Goal: Transaction & Acquisition: Purchase product/service

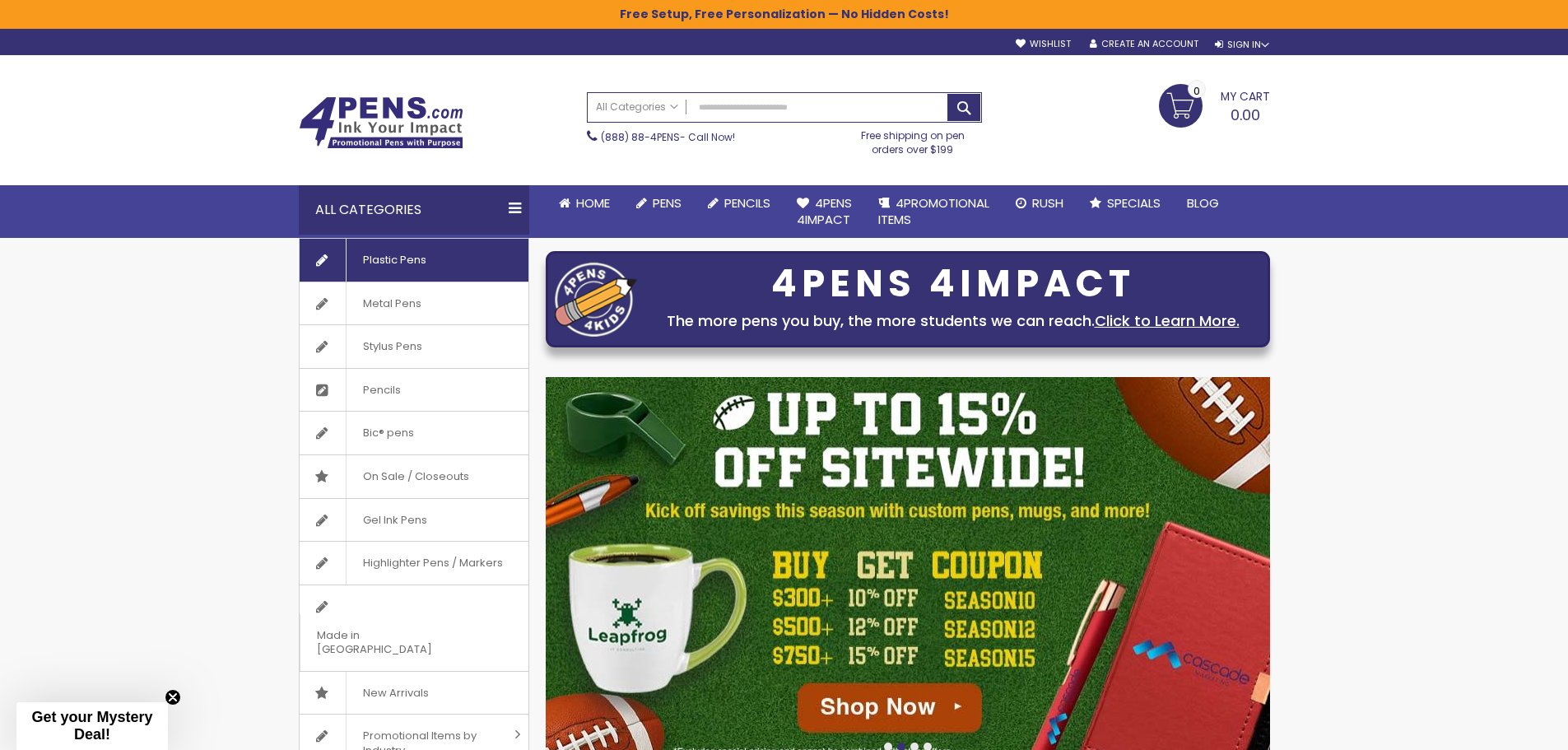
click at [376, 259] on span "Plastic Pens" at bounding box center [394, 260] width 97 height 43
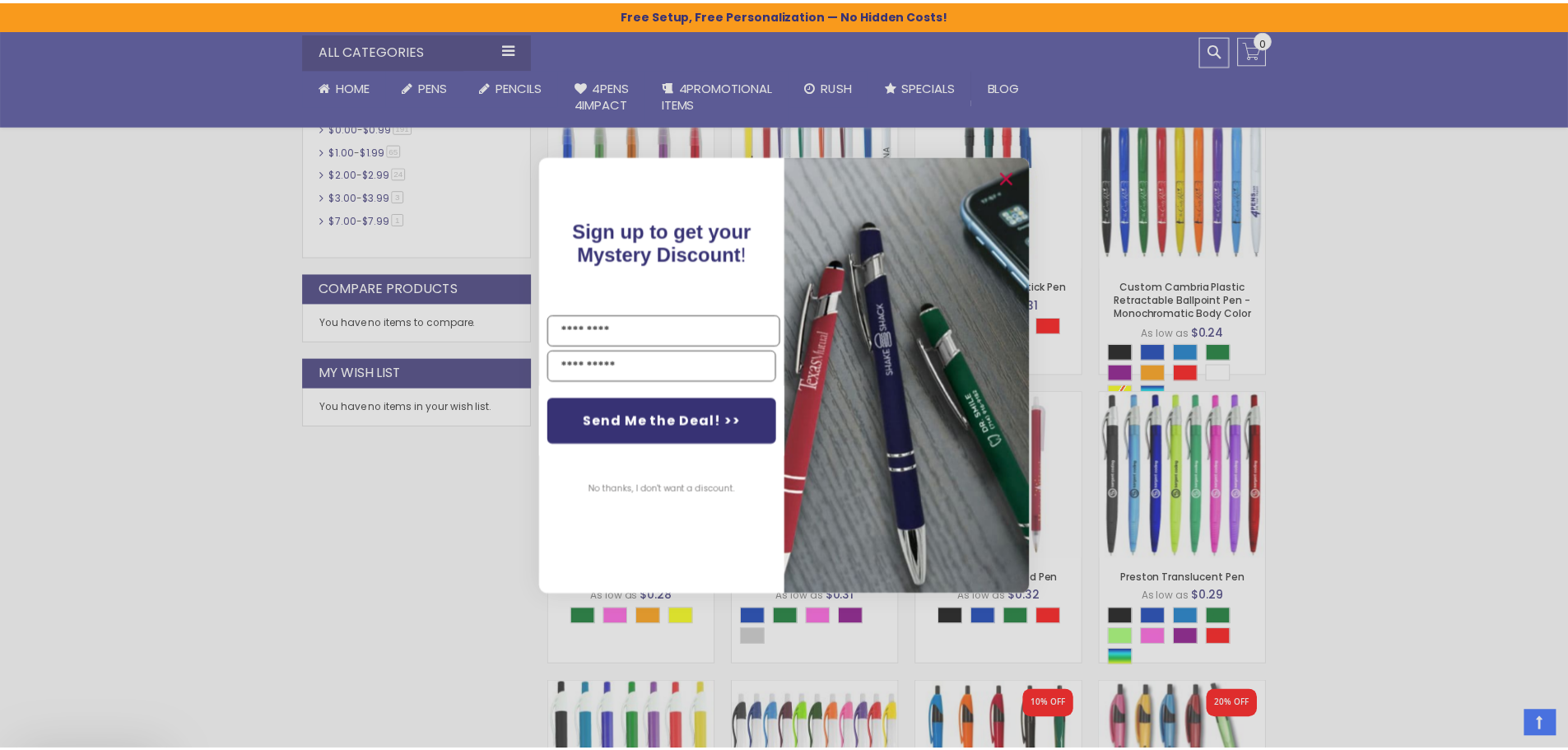
scroll to position [741, 0]
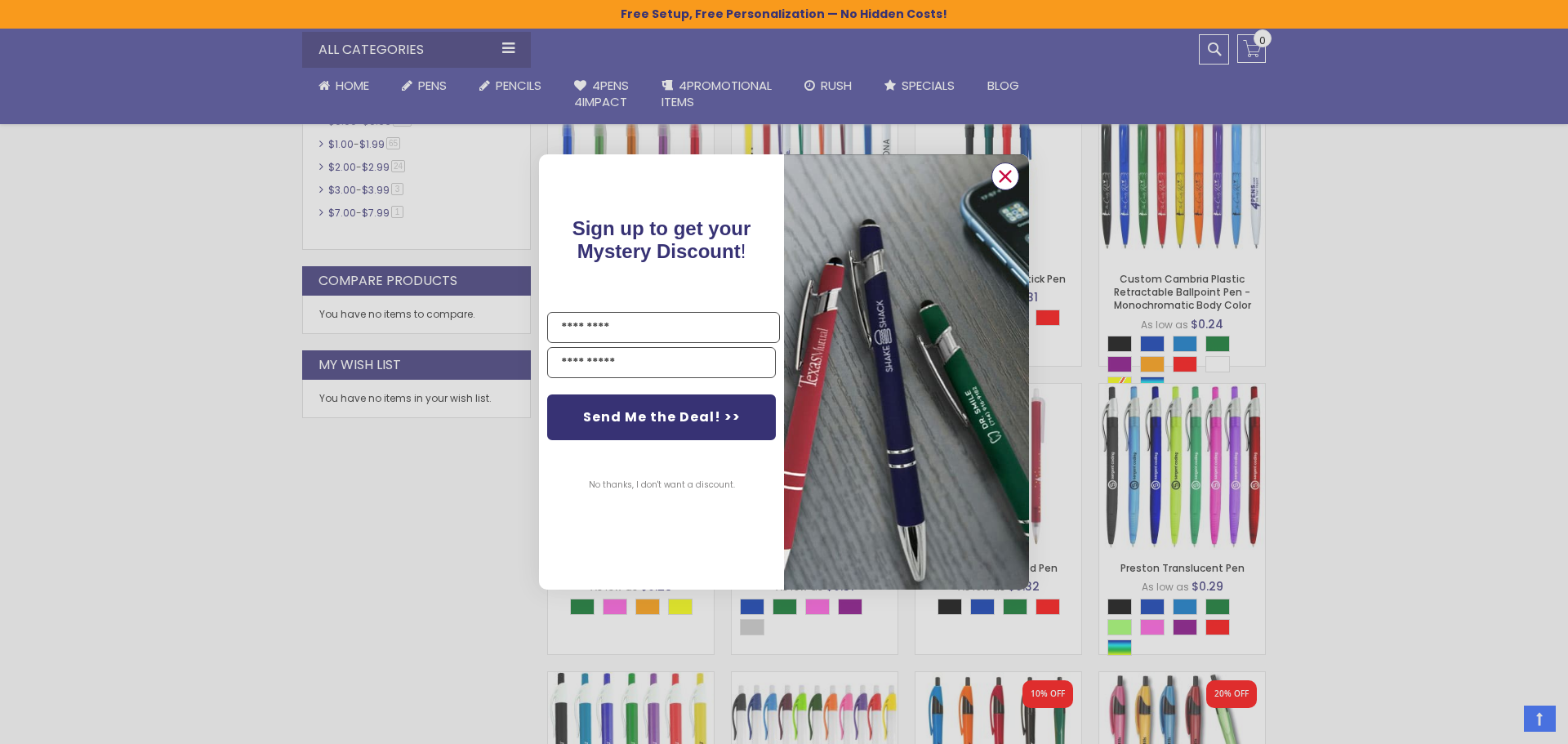
click at [1006, 174] on circle "Close dialog" at bounding box center [1005, 176] width 24 height 24
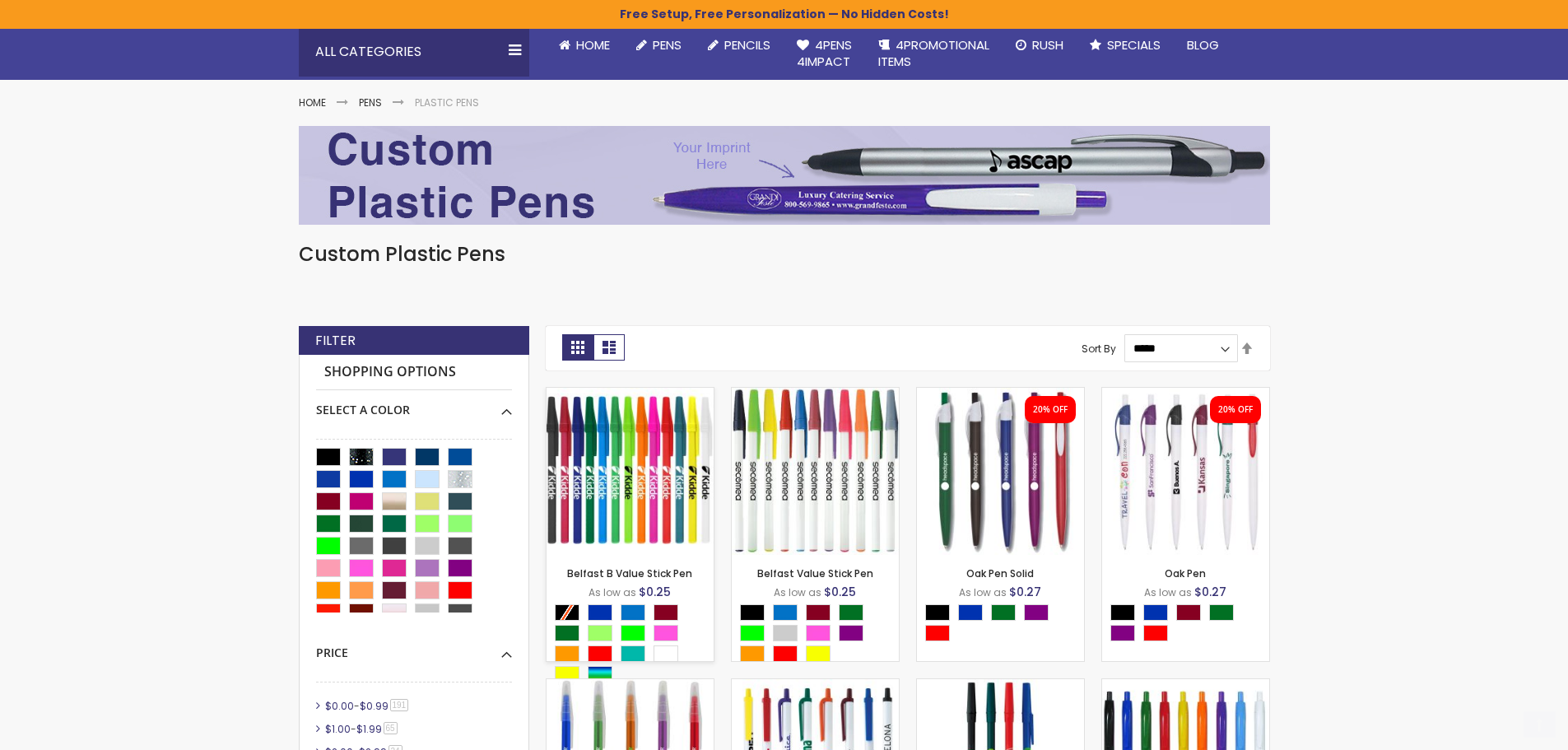
scroll to position [164, 0]
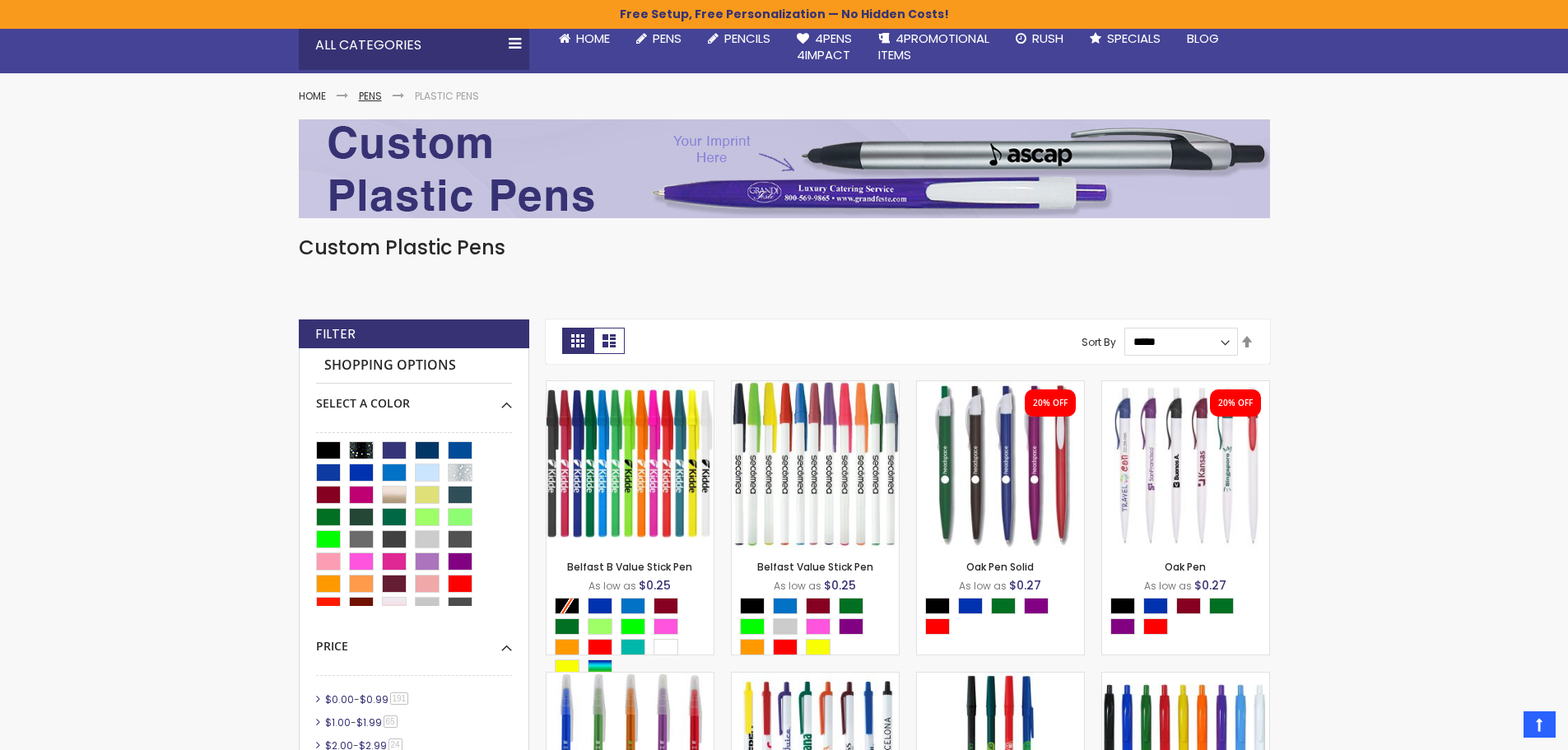
click at [369, 89] on link "Pens" at bounding box center [371, 96] width 23 height 14
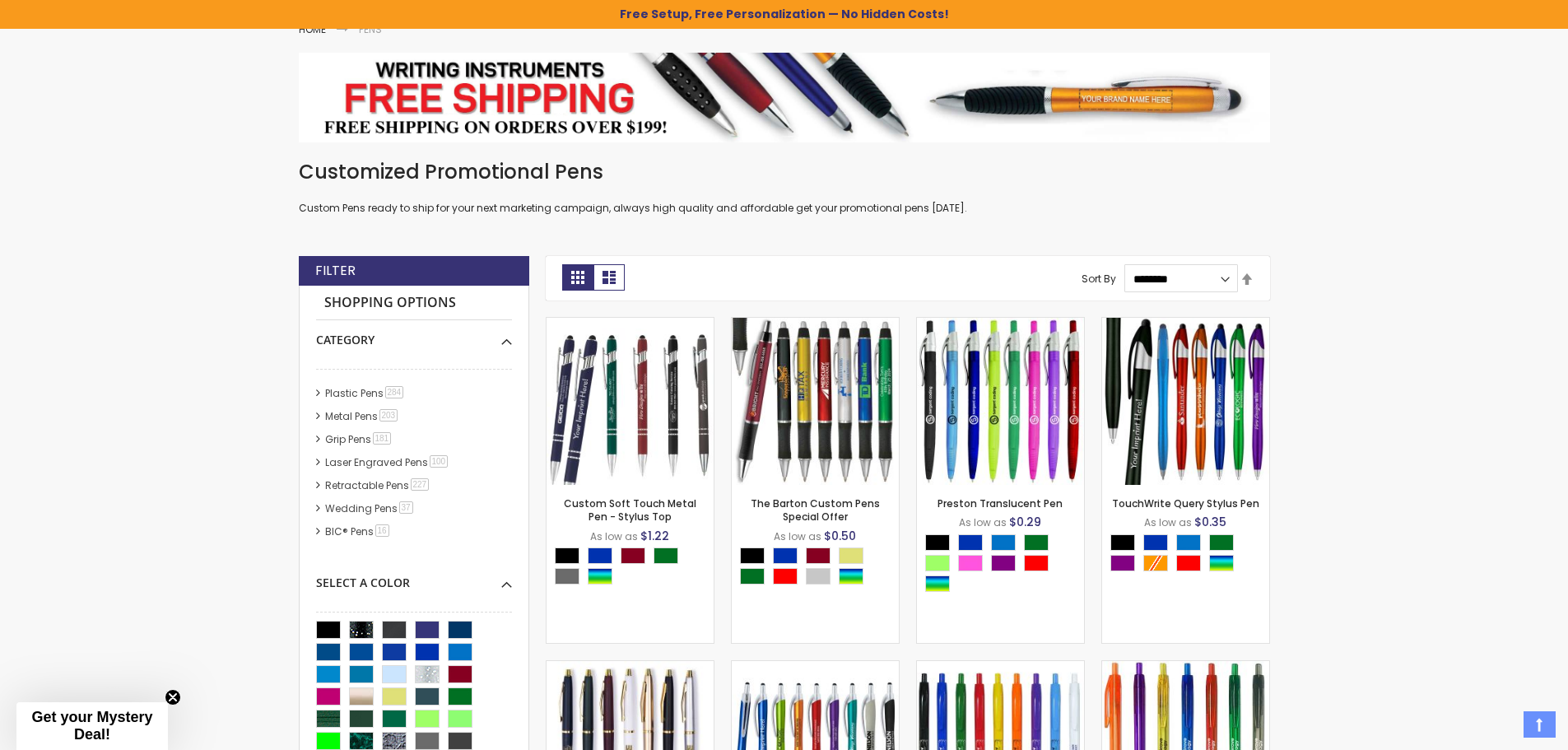
scroll to position [247, 0]
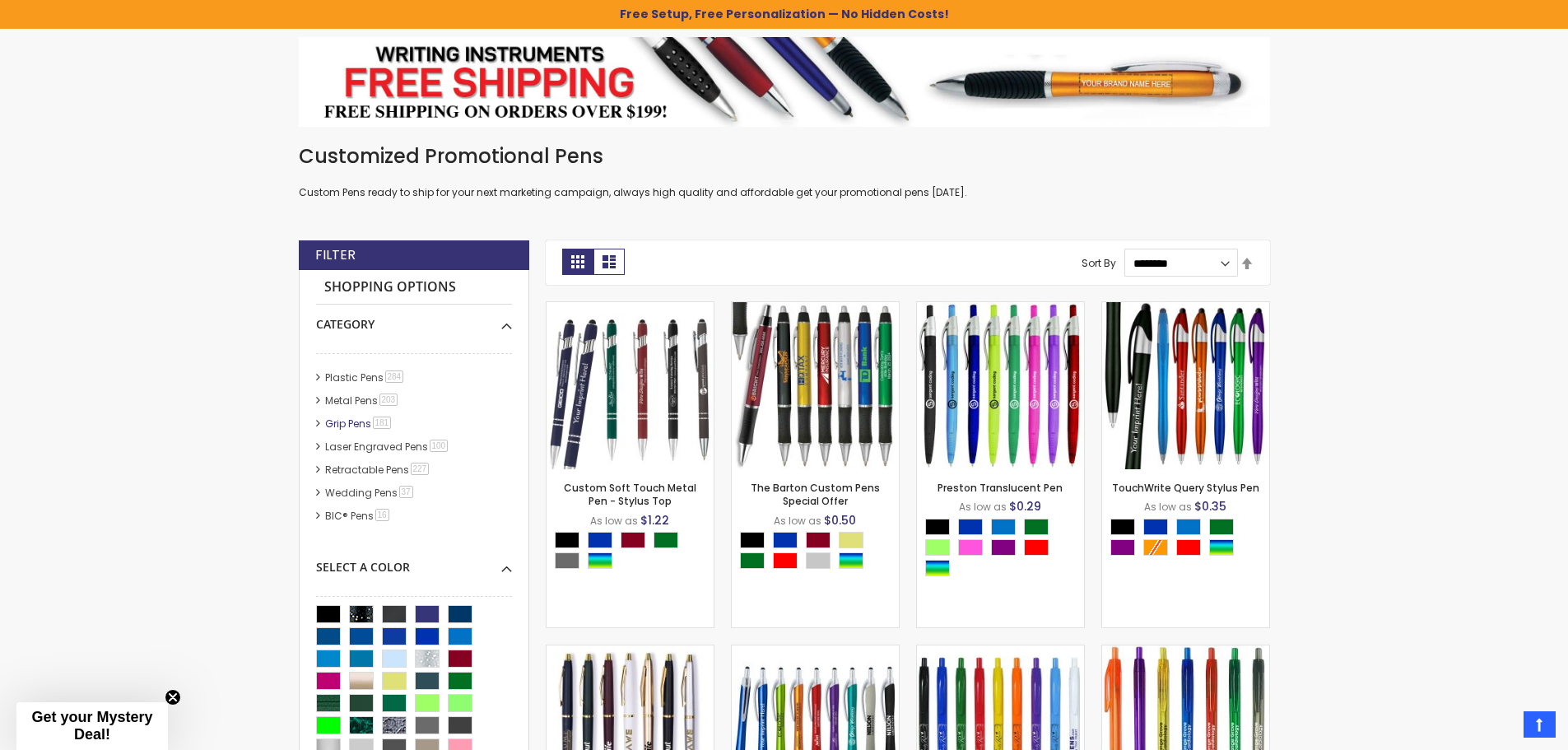
click at [343, 419] on link "Grip Pens 181 item" at bounding box center [359, 424] width 77 height 14
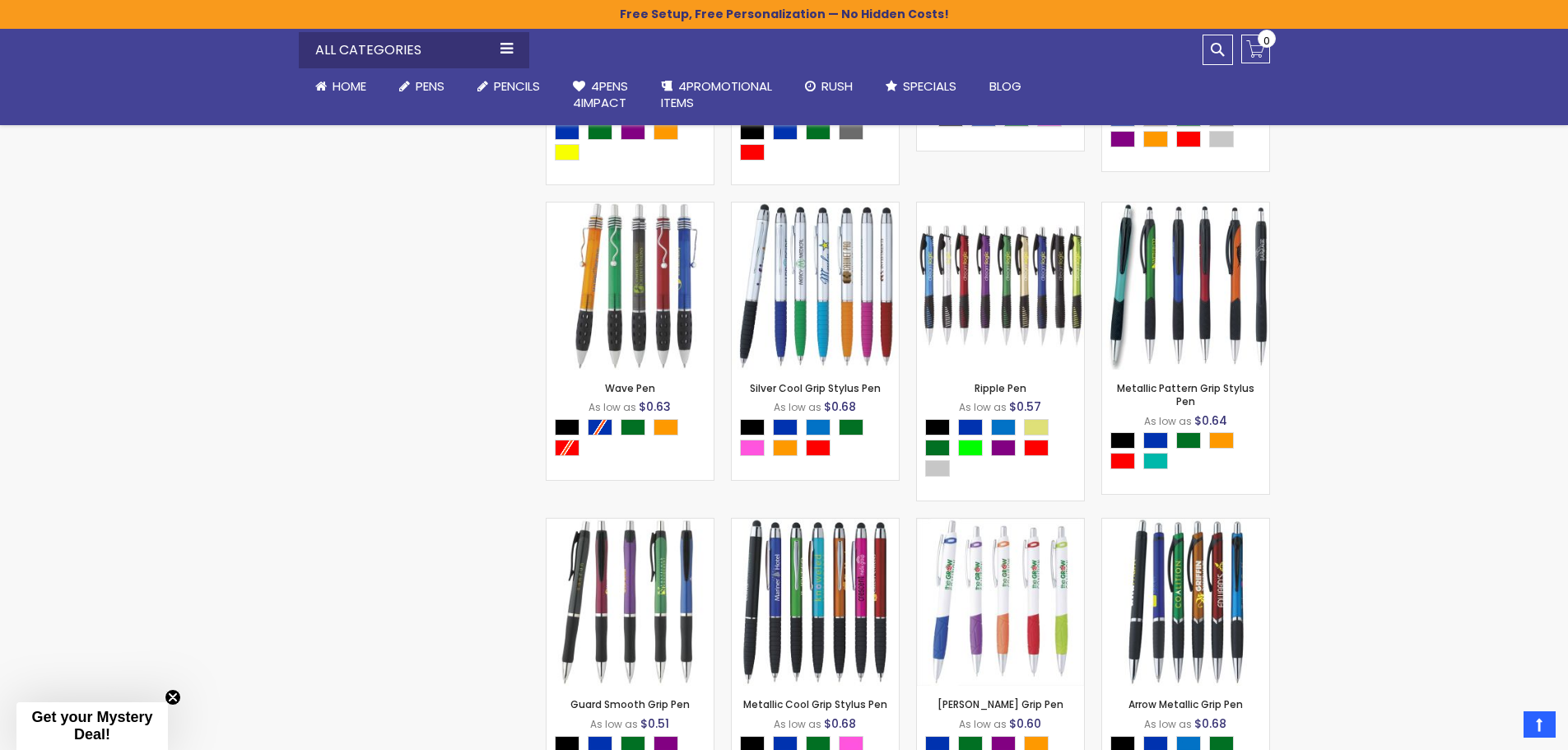
scroll to position [5763, 0]
